Goal: Find specific page/section: Find specific page/section

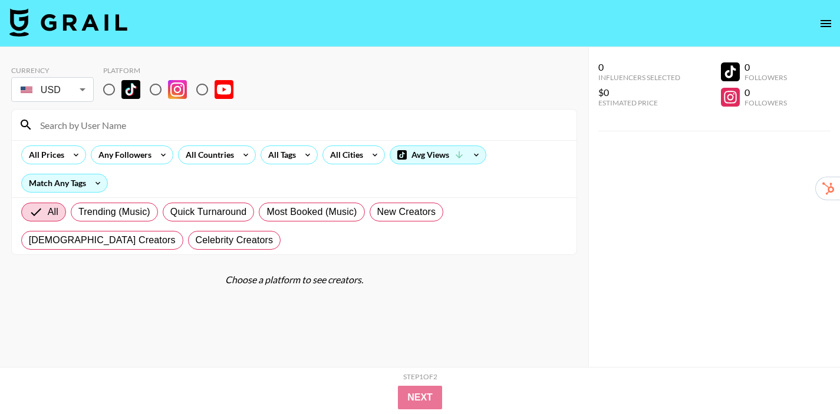
click at [103, 93] on input "radio" at bounding box center [109, 89] width 25 height 25
radio input "true"
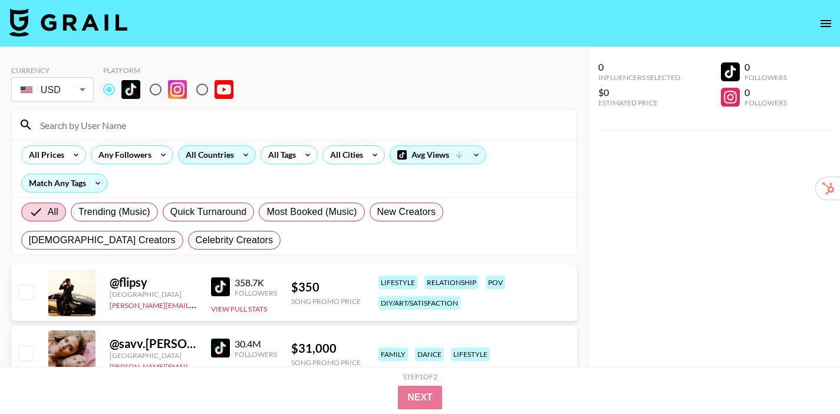
click at [231, 155] on div "All Countries" at bounding box center [208, 155] width 58 height 18
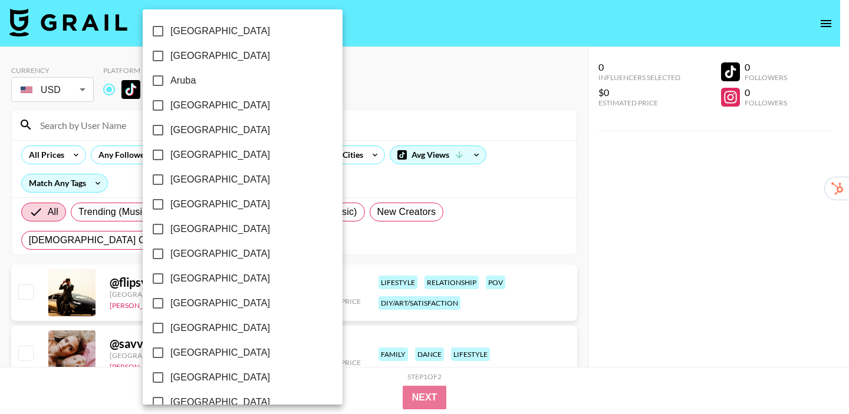
click at [198, 232] on span "[GEOGRAPHIC_DATA]" at bounding box center [220, 229] width 100 height 14
click at [170, 232] on input "[GEOGRAPHIC_DATA]" at bounding box center [158, 229] width 25 height 25
checkbox input "true"
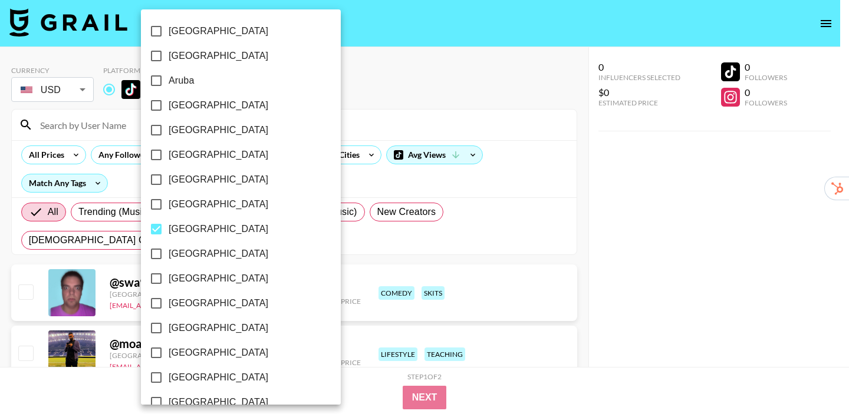
click at [580, 183] on div at bounding box center [424, 207] width 849 height 414
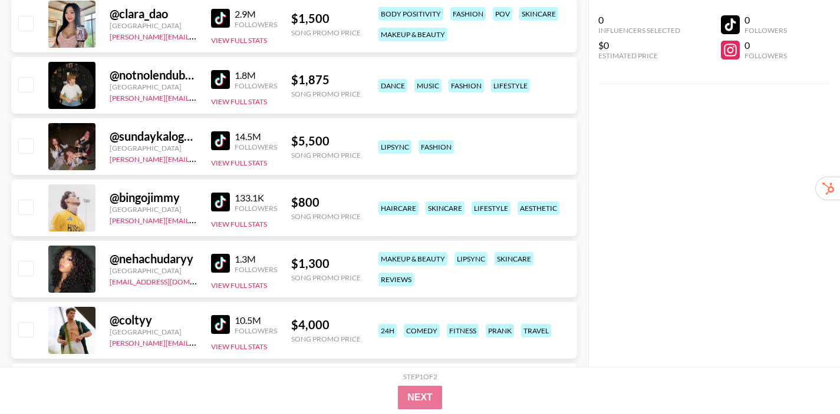
scroll to position [394, 0]
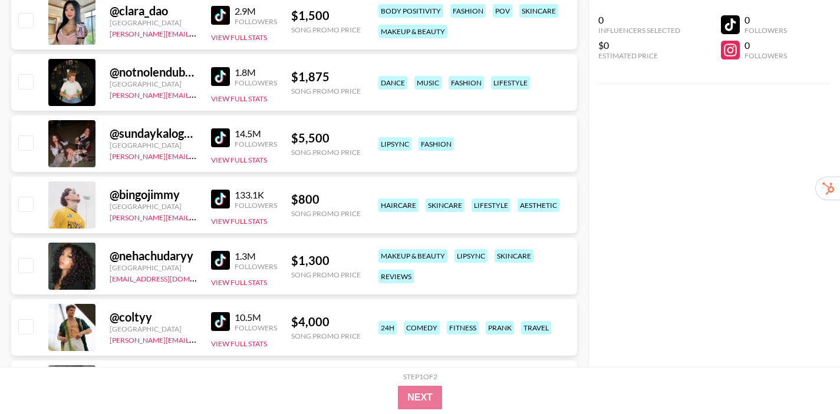
click at [218, 266] on img at bounding box center [220, 260] width 19 height 19
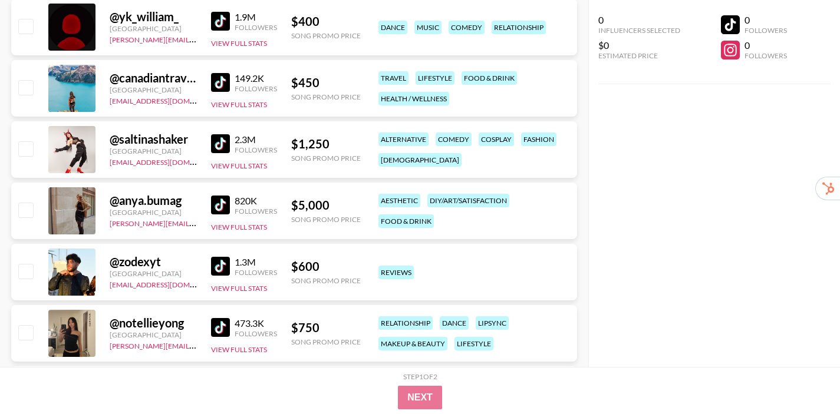
scroll to position [2319, 0]
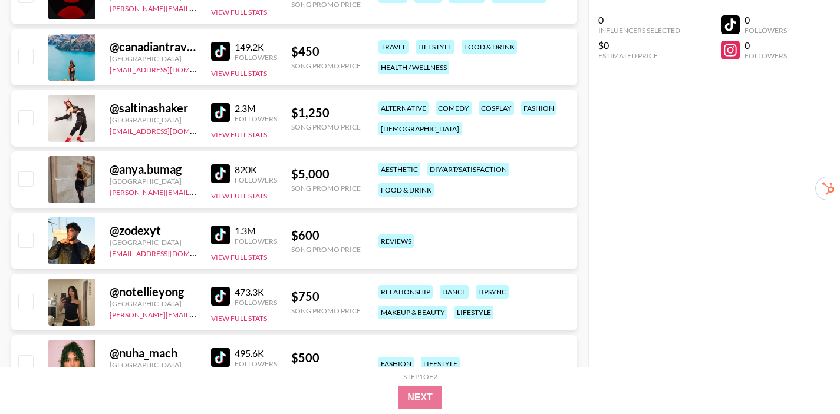
click at [218, 291] on img at bounding box center [220, 296] width 19 height 19
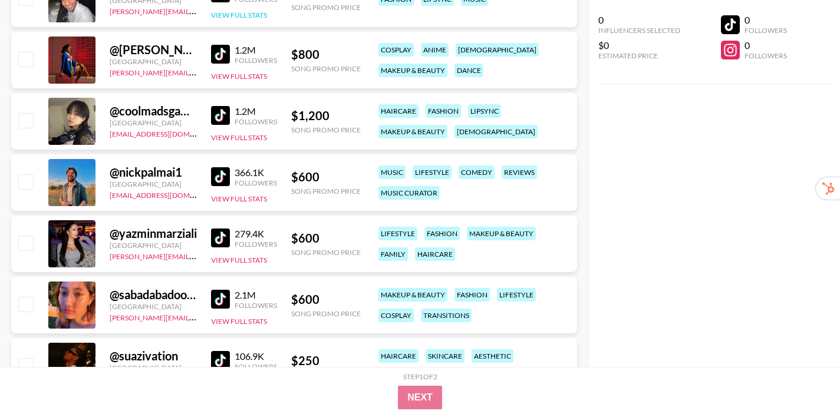
scroll to position [2869, 0]
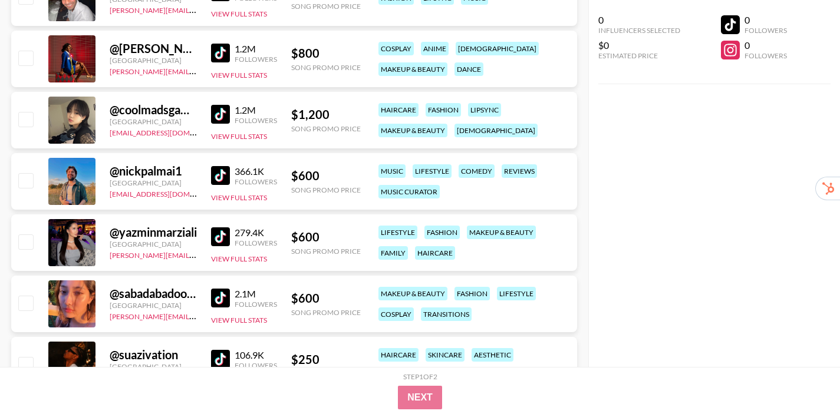
click at [216, 234] on img at bounding box center [220, 236] width 19 height 19
